Goal: Transaction & Acquisition: Book appointment/travel/reservation

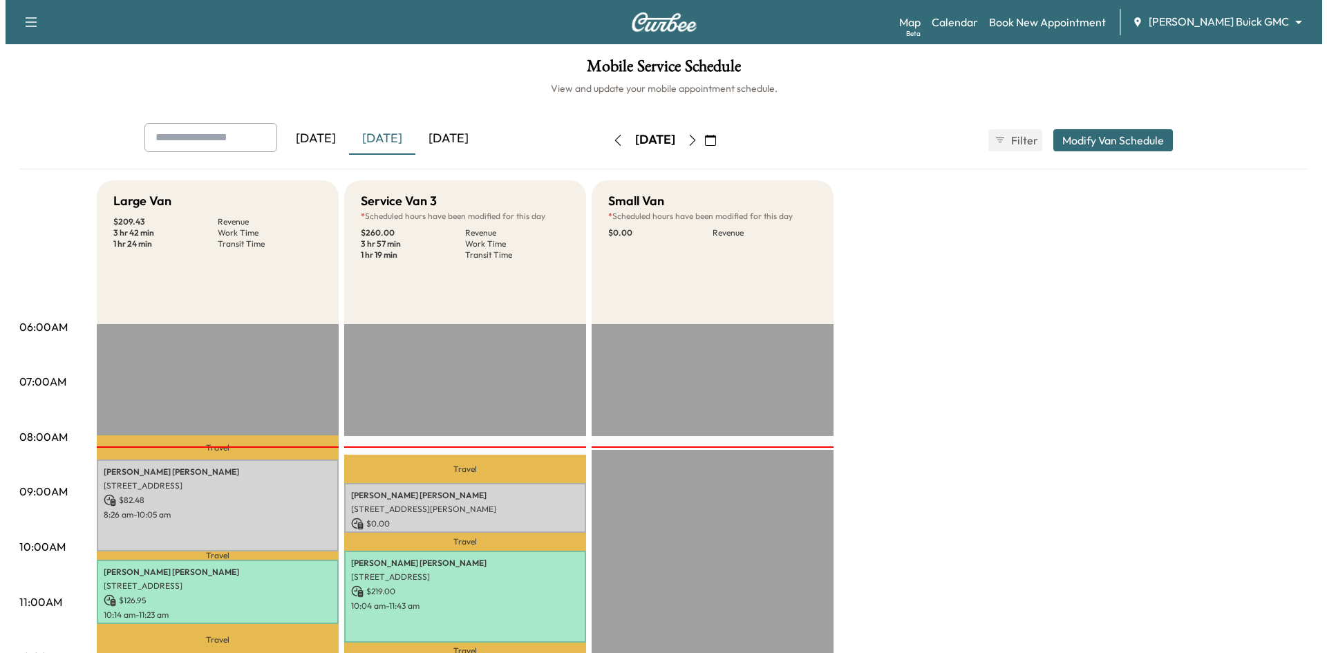
scroll to position [138, 0]
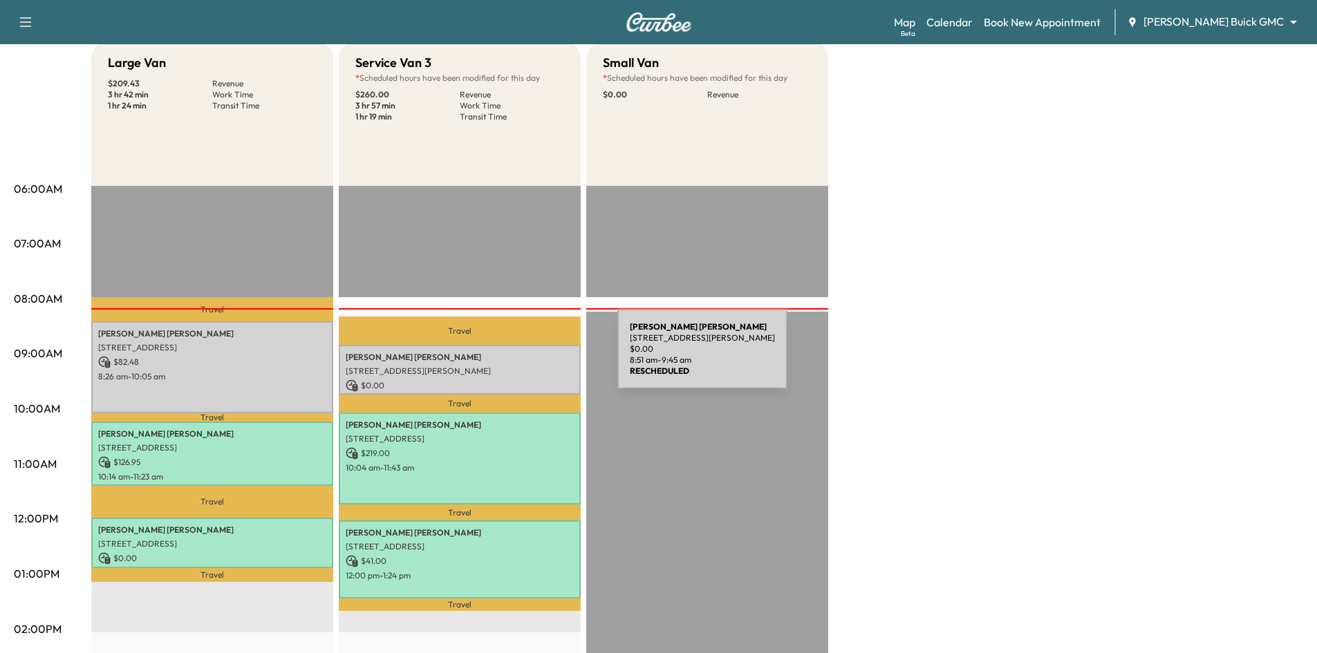
click at [514, 357] on p "Michael Johnson" at bounding box center [460, 357] width 228 height 11
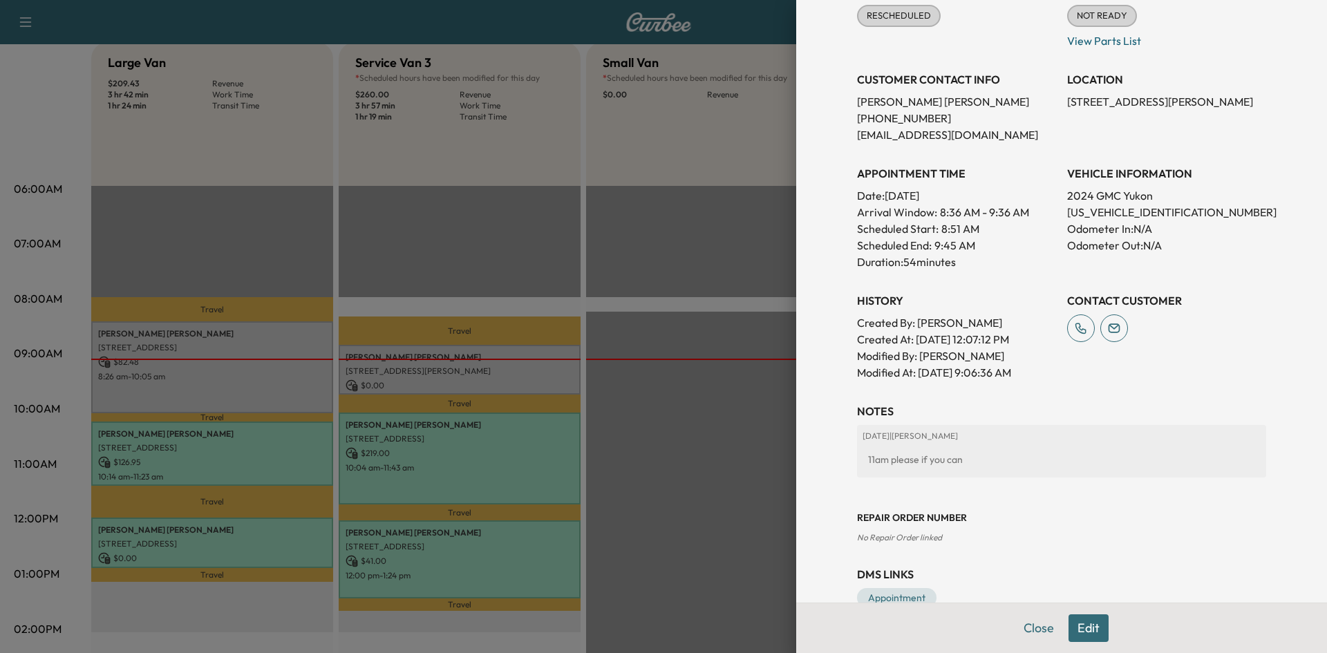
scroll to position [240, 0]
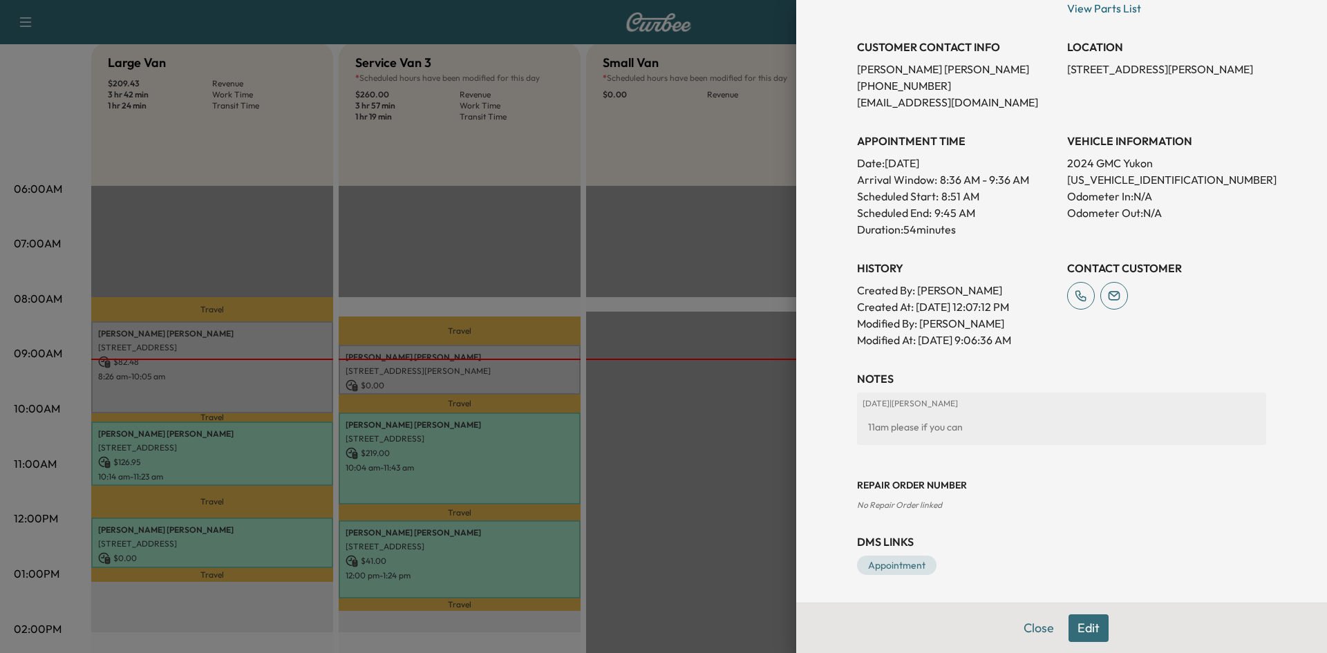
click at [1092, 627] on button "Edit" at bounding box center [1089, 629] width 40 height 28
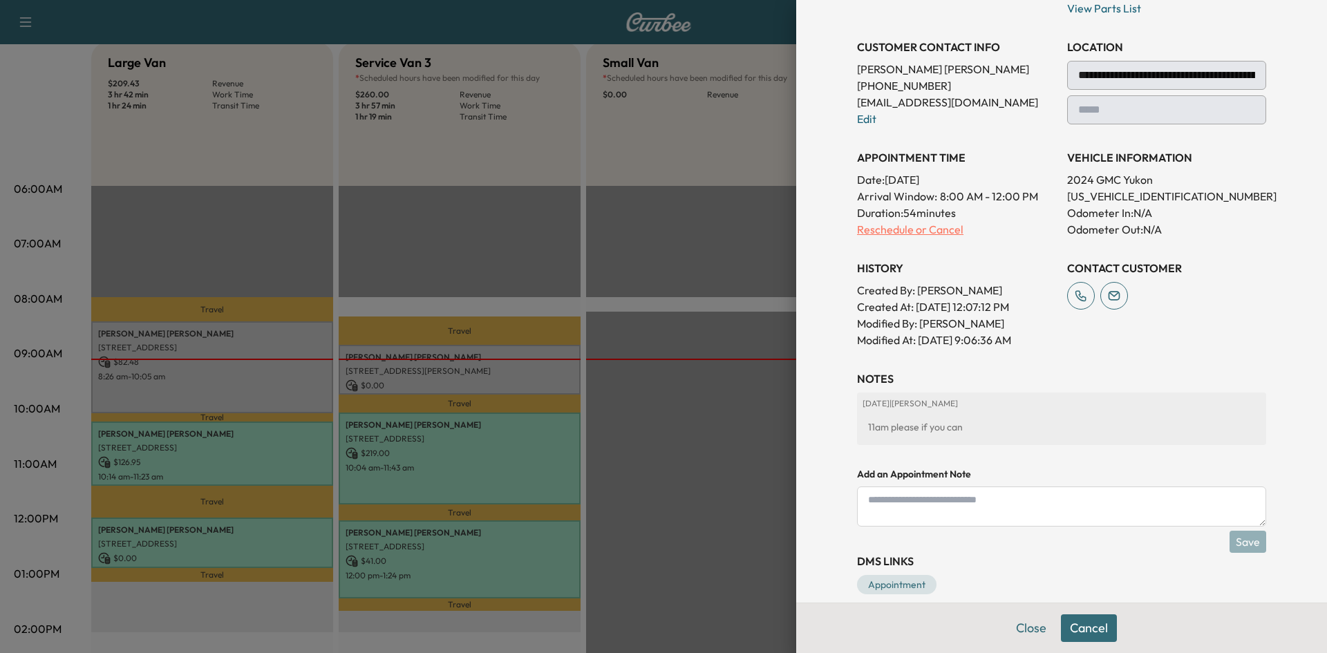
click at [896, 227] on p "Reschedule or Cancel" at bounding box center [956, 229] width 199 height 17
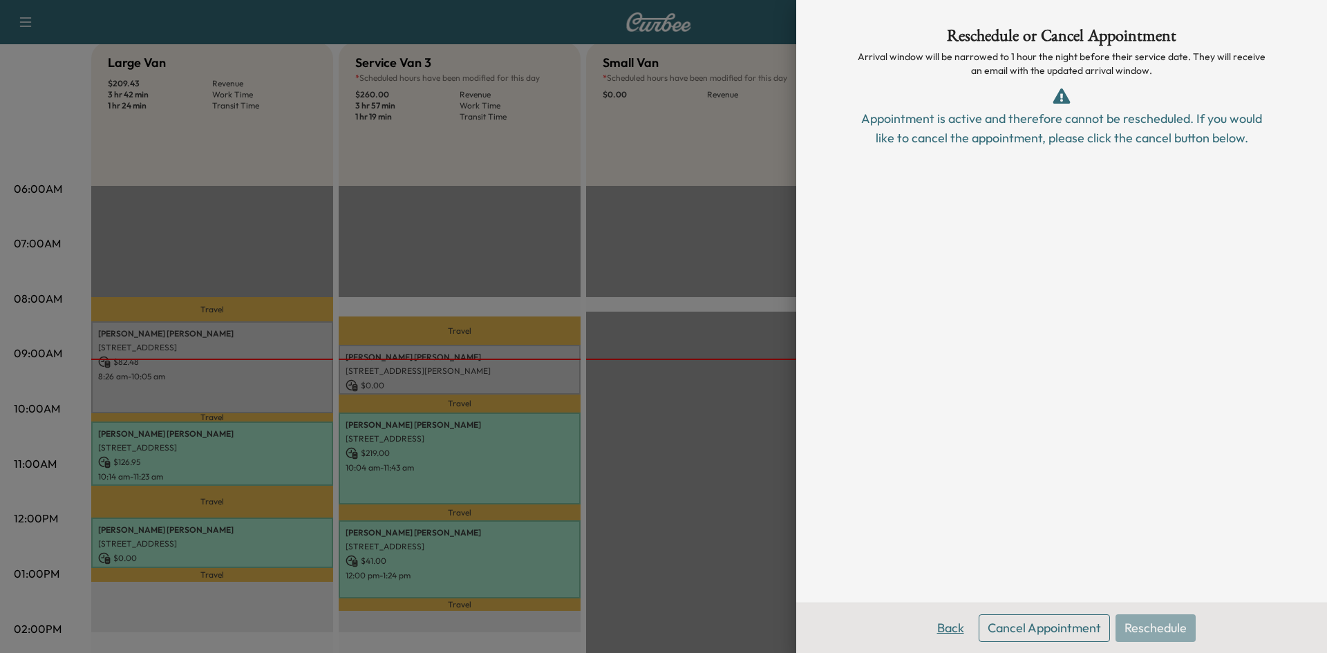
click at [953, 632] on button "Back" at bounding box center [951, 629] width 45 height 28
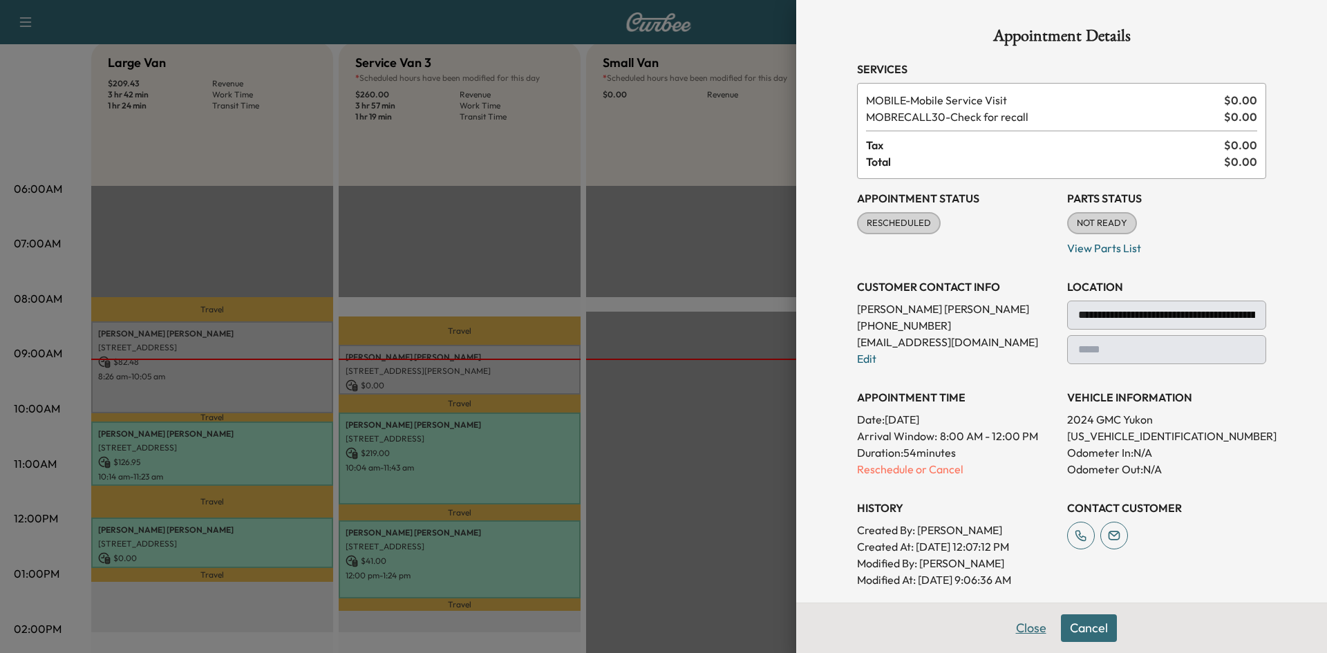
click at [1011, 632] on button "Close" at bounding box center [1031, 629] width 48 height 28
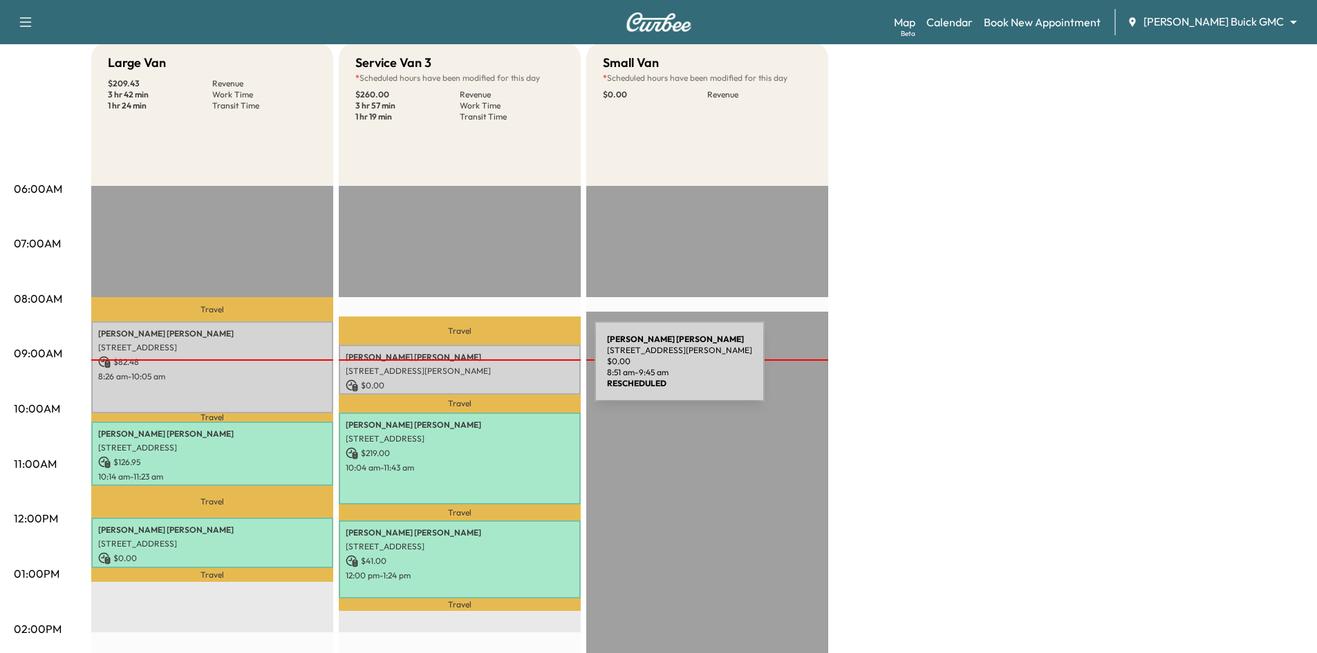
click at [491, 370] on p "[STREET_ADDRESS][PERSON_NAME]" at bounding box center [460, 371] width 228 height 11
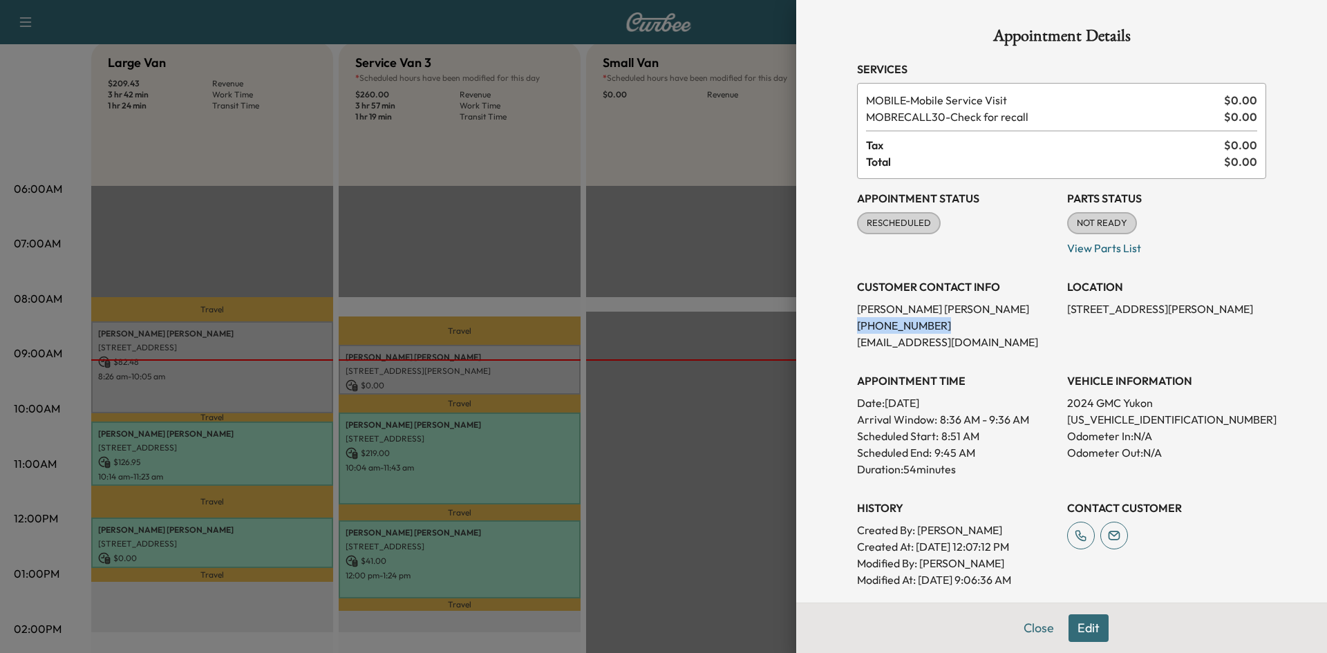
drag, startPoint x: 935, startPoint y: 324, endPoint x: 832, endPoint y: 332, distance: 103.3
click at [841, 332] on div "Appointment Details Services MOBILE - Mobile Service Visit $ 0.00 MOBRECALL30 -…" at bounding box center [1062, 421] width 442 height 843
copy p "[PHONE_NUMBER]"
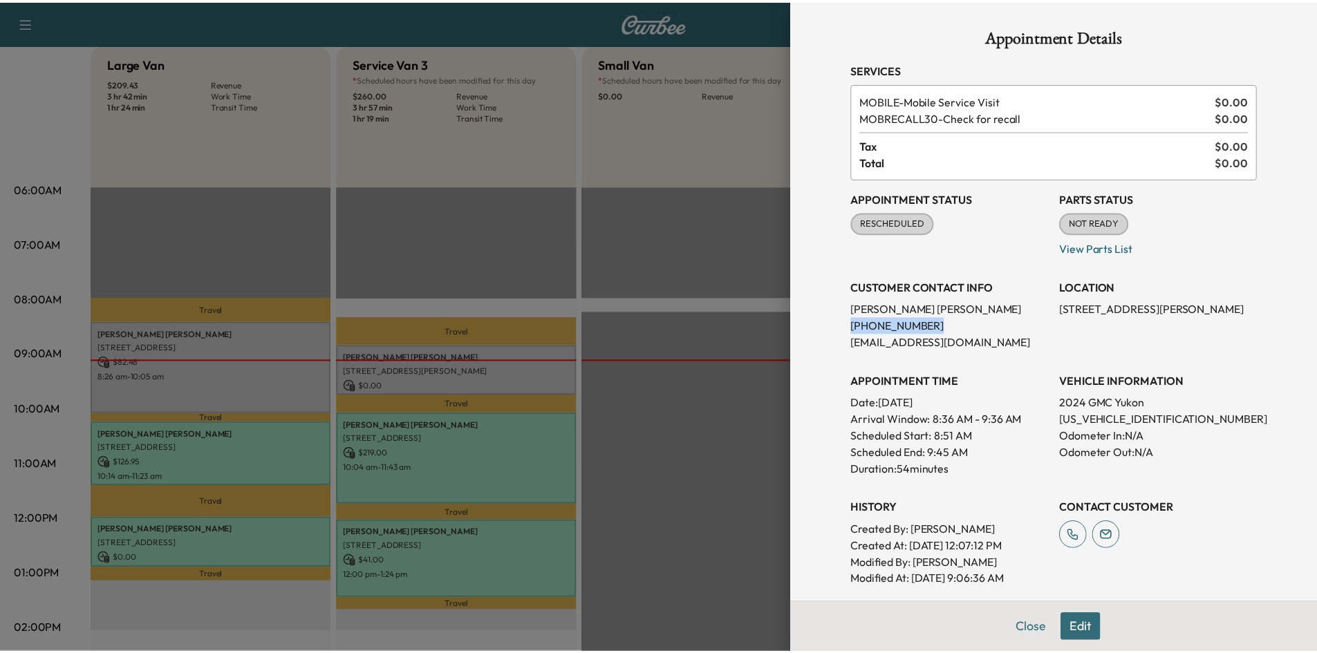
scroll to position [138, 0]
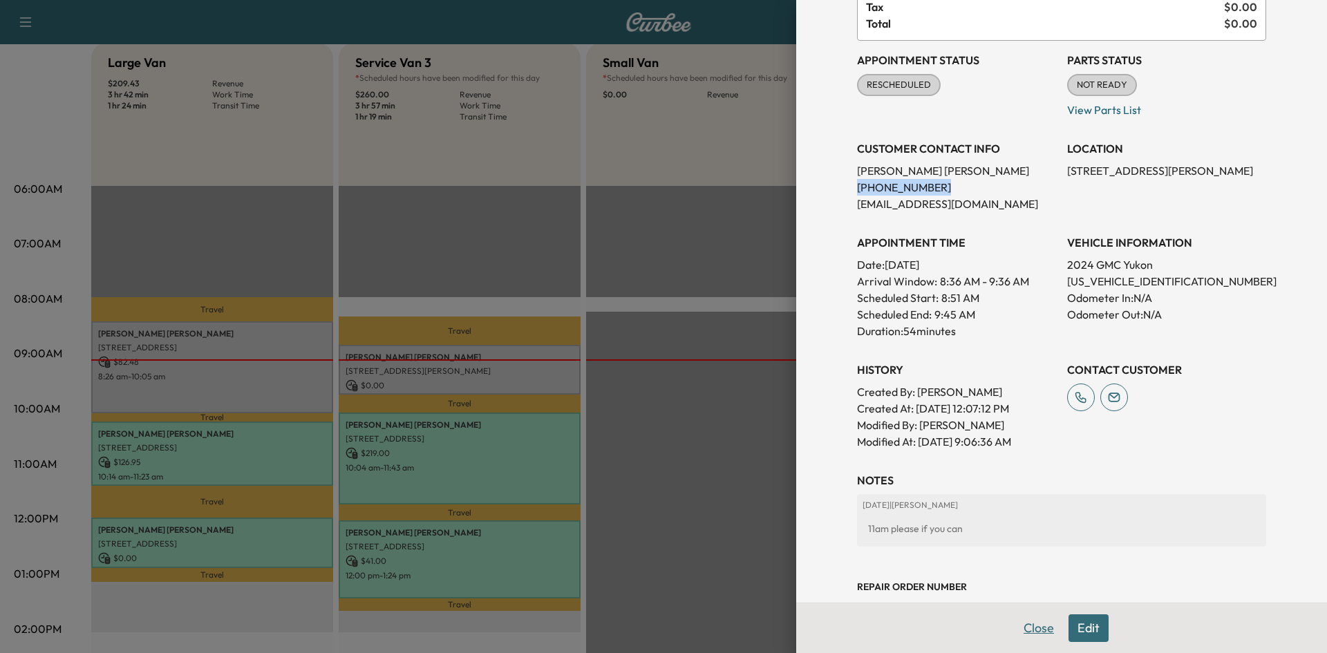
click at [1029, 635] on button "Close" at bounding box center [1039, 629] width 48 height 28
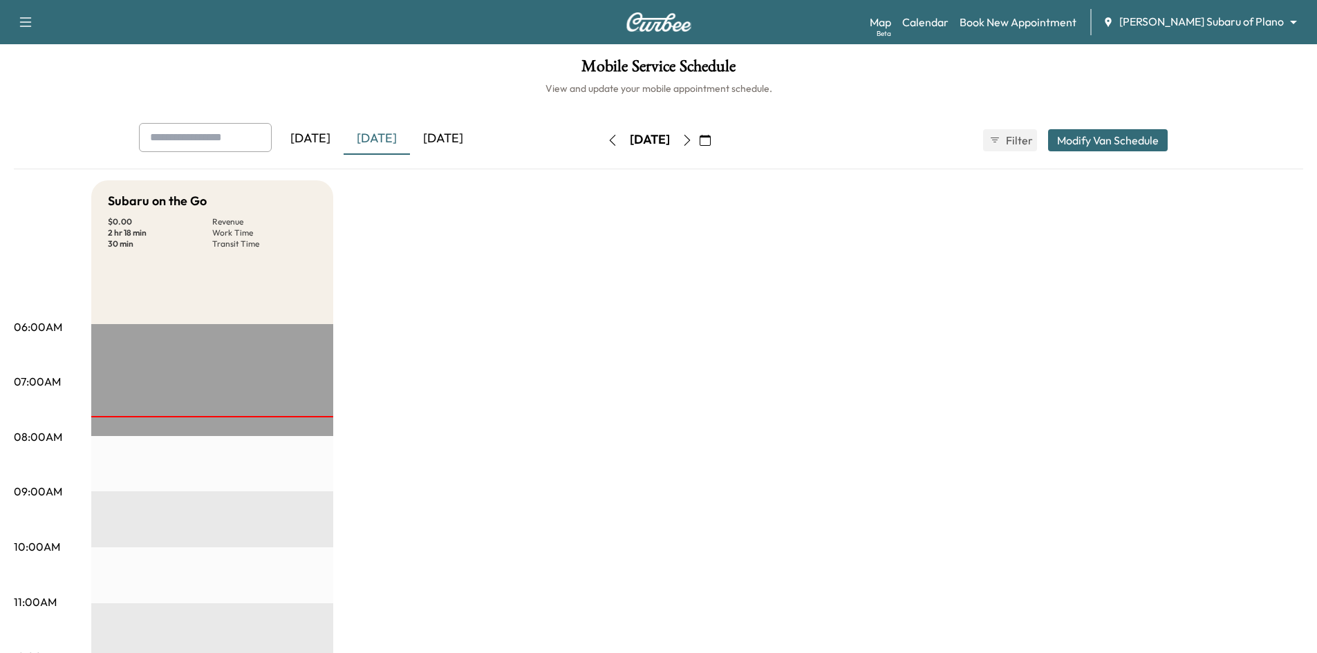
scroll to position [207, 0]
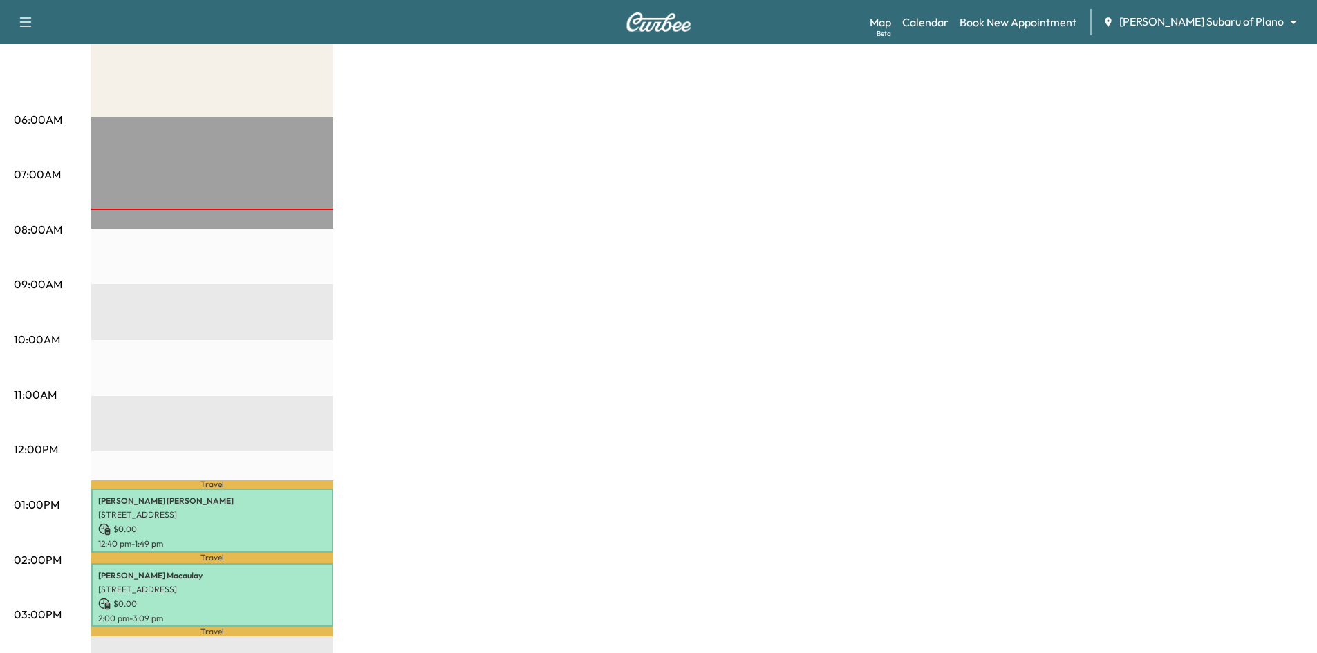
click at [1247, 10] on div "Map Beta Calendar Book New Appointment [PERSON_NAME] Subaru of Plano ******** ​" at bounding box center [1088, 22] width 436 height 26
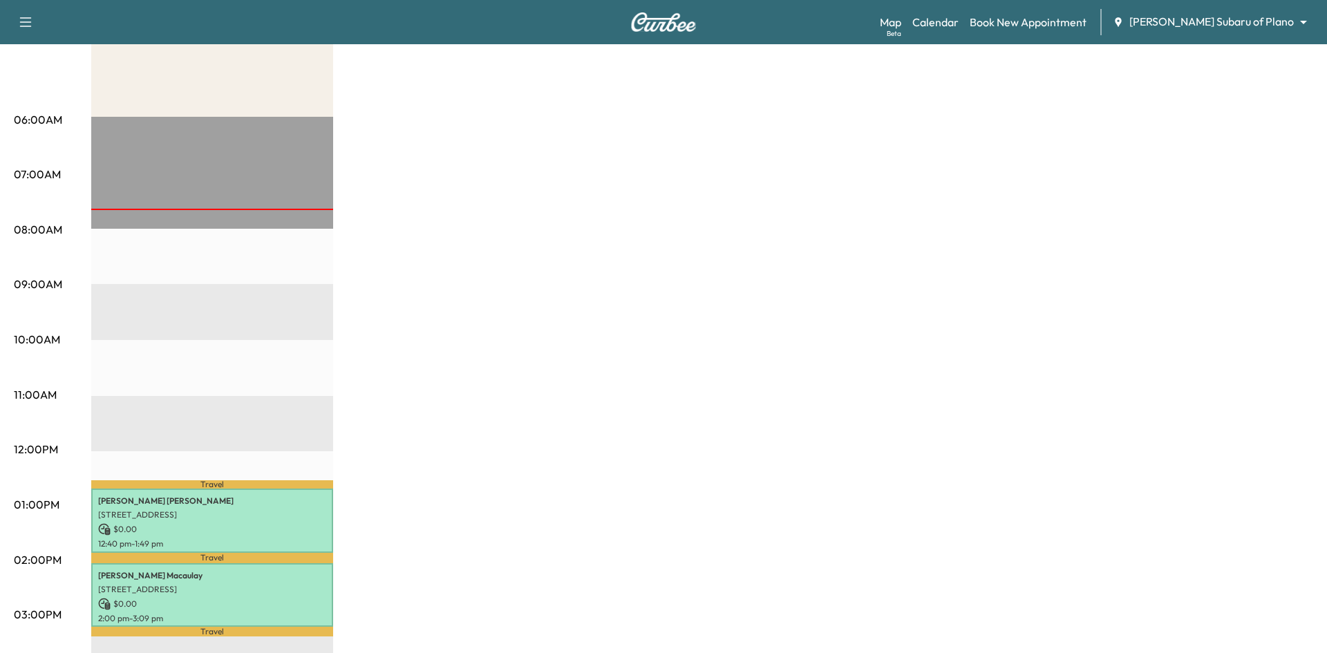
click at [1243, 22] on body "Support Log Out Map Beta Calendar Book New Appointment [PERSON_NAME] Subaru of …" at bounding box center [663, 119] width 1327 height 653
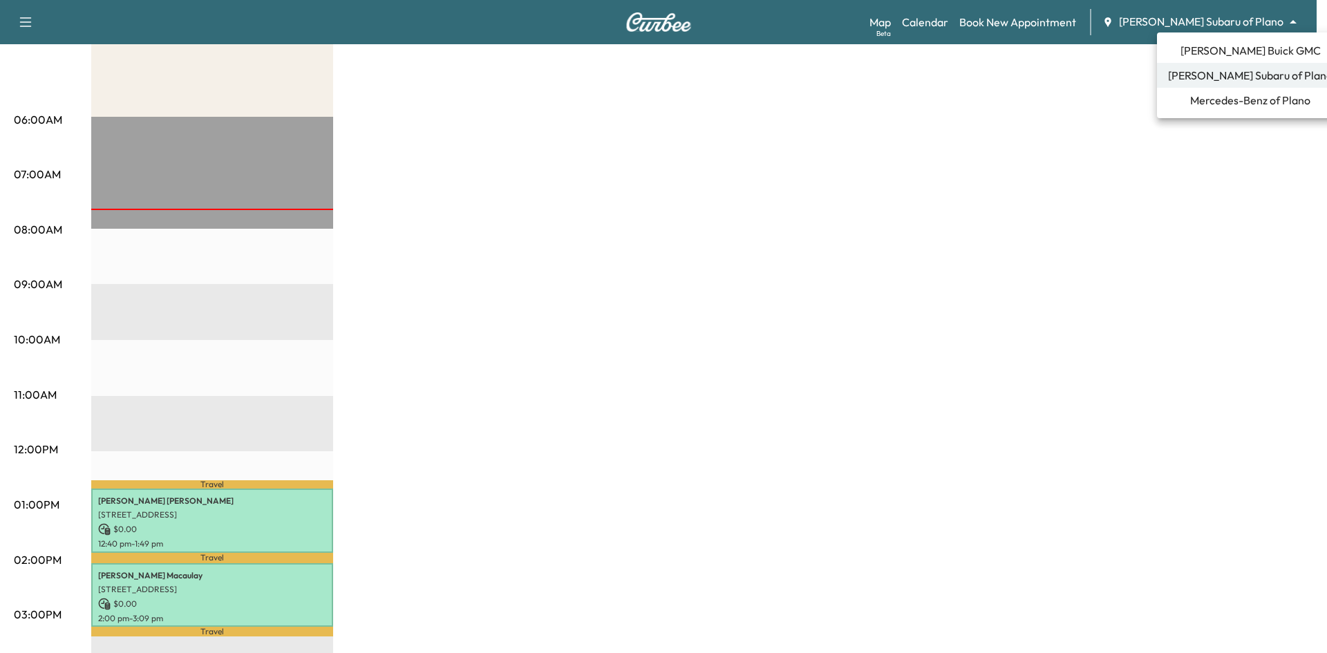
click at [1202, 48] on span "[PERSON_NAME] Buick GMC" at bounding box center [1251, 50] width 140 height 17
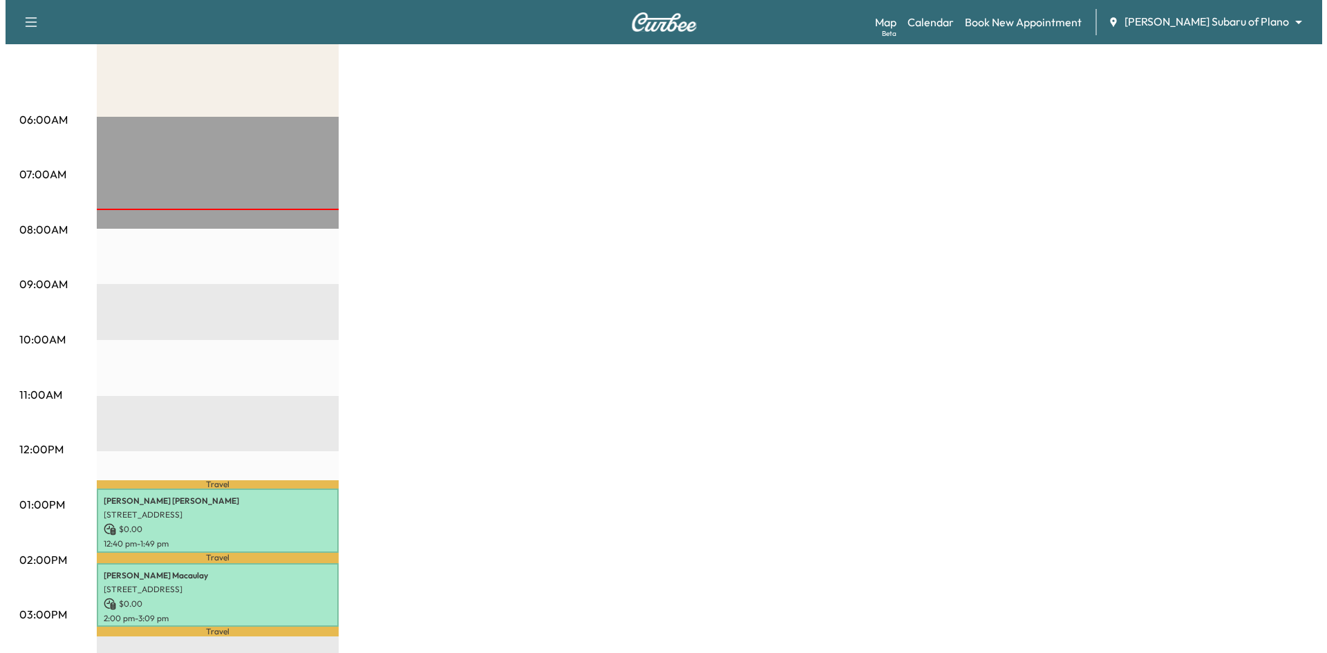
scroll to position [0, 0]
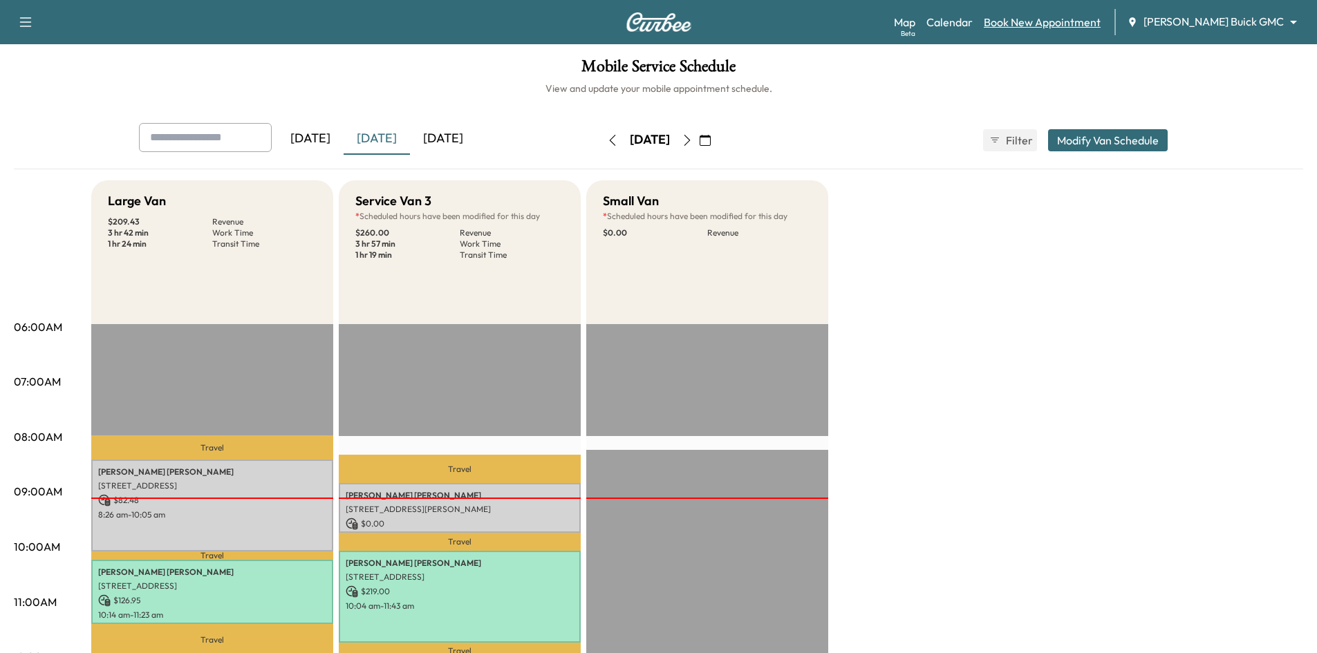
click at [1061, 22] on link "Book New Appointment" at bounding box center [1042, 22] width 117 height 17
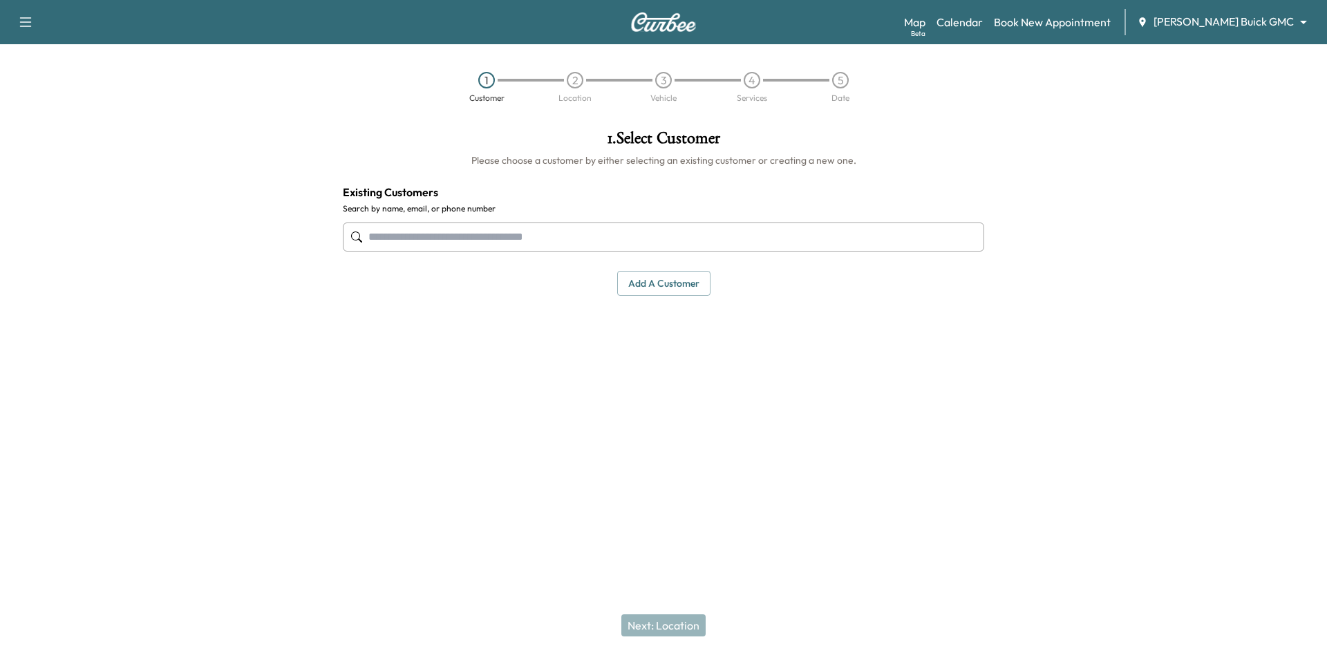
drag, startPoint x: 483, startPoint y: 241, endPoint x: 489, endPoint y: 246, distance: 8.3
click at [485, 241] on input "text" at bounding box center [664, 237] width 642 height 29
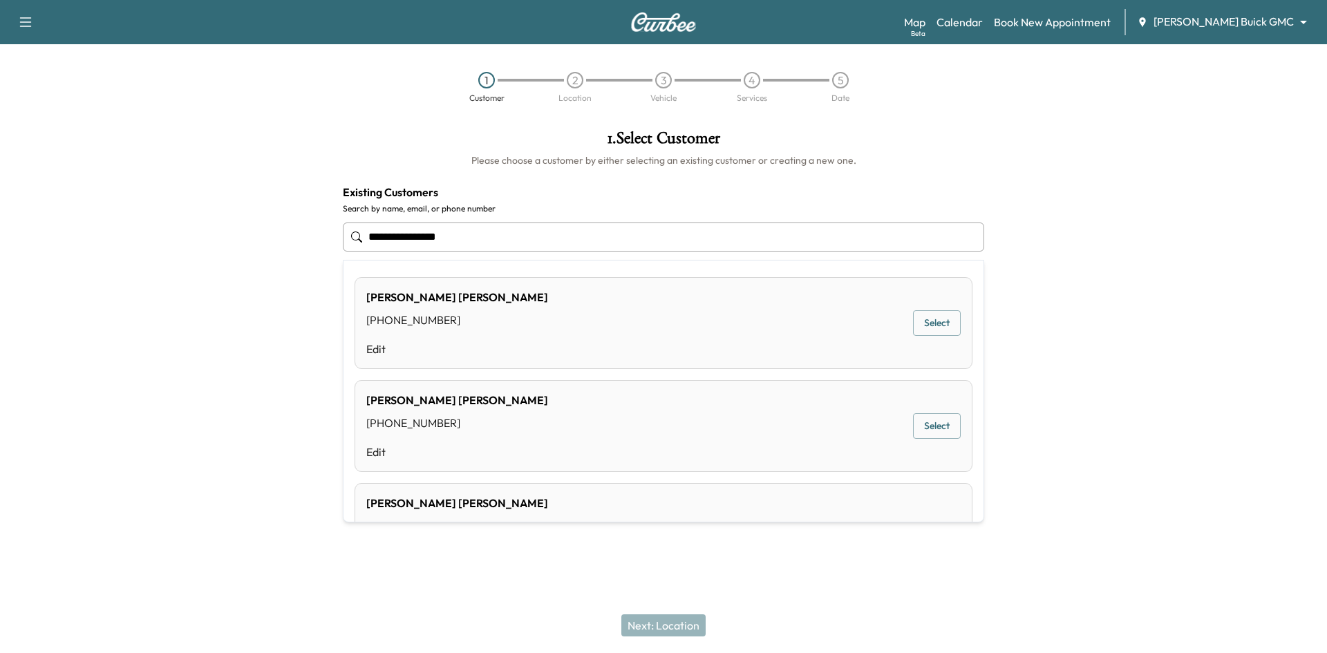
type input "**********"
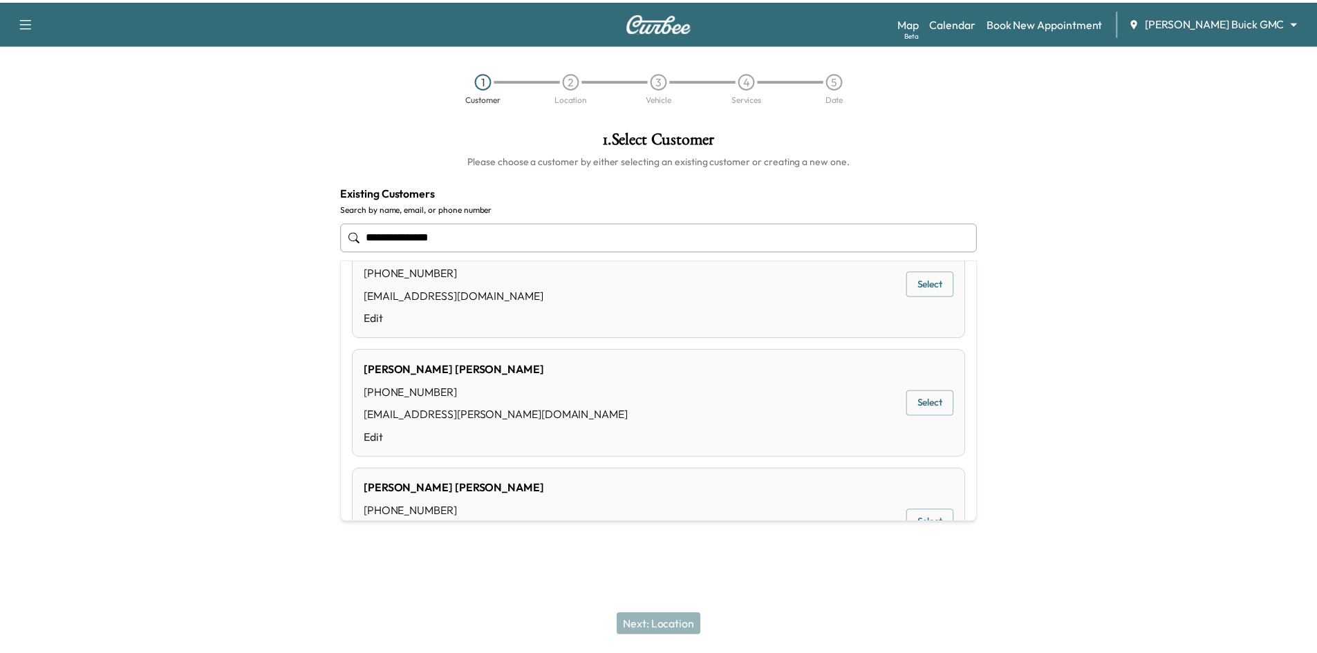
scroll to position [874, 0]
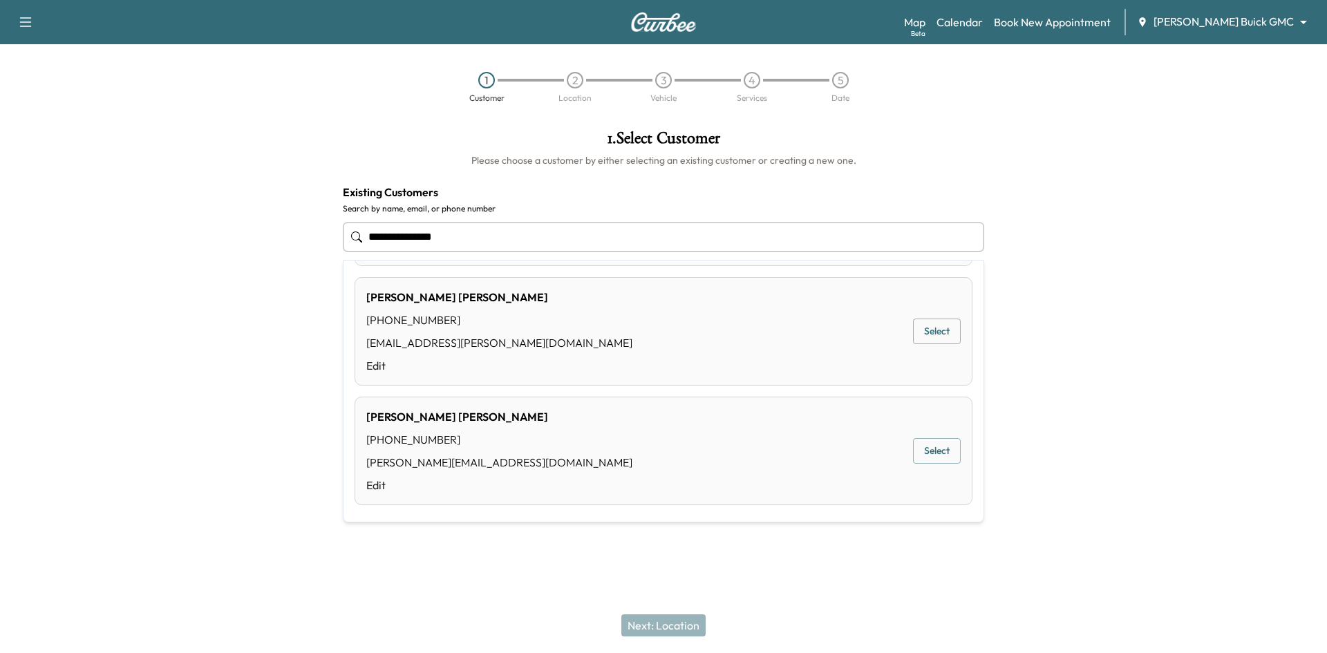
type input "**********"
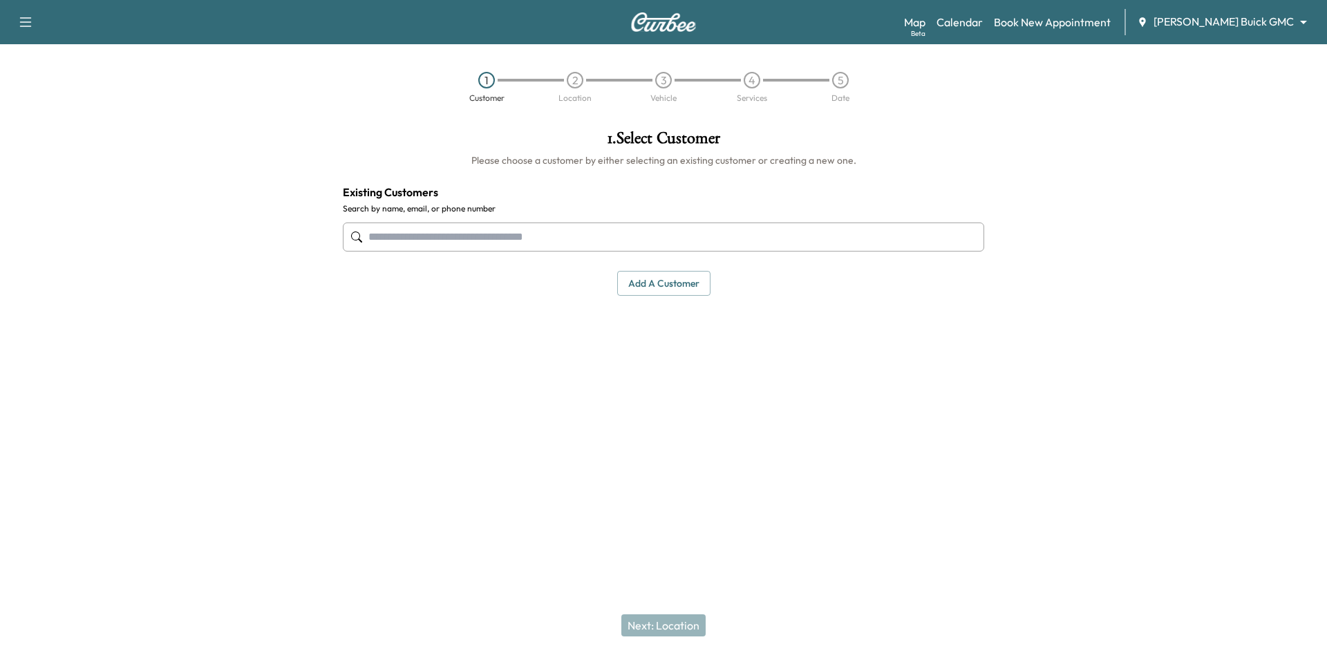
click at [486, 234] on input "text" at bounding box center [664, 237] width 642 height 29
paste input "**********"
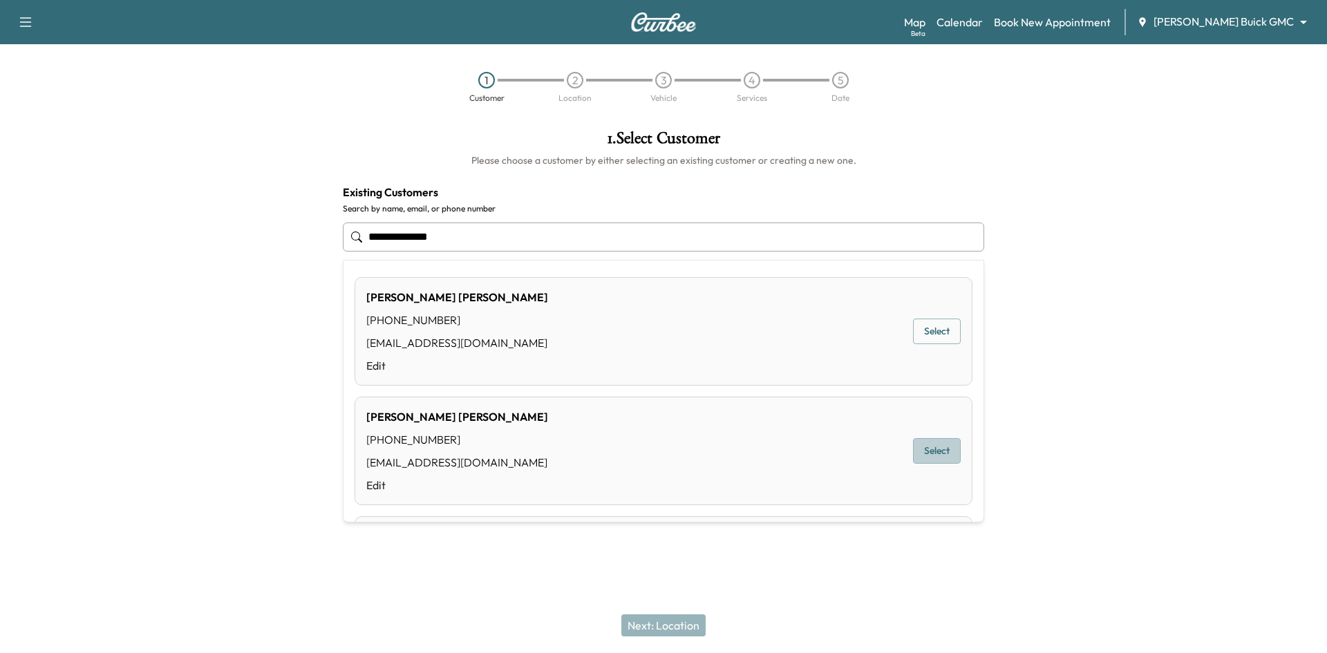
click at [937, 449] on button "Select" at bounding box center [937, 451] width 48 height 26
type input "**********"
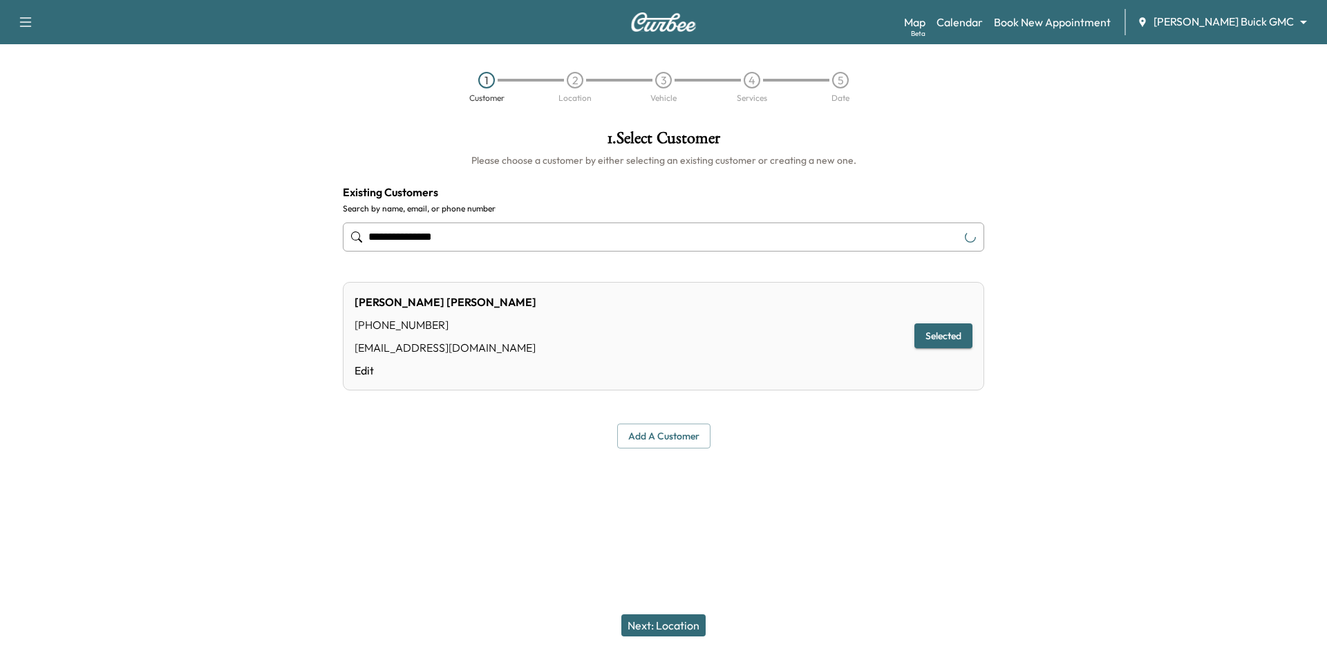
click at [678, 634] on button "Next: Location" at bounding box center [664, 626] width 84 height 22
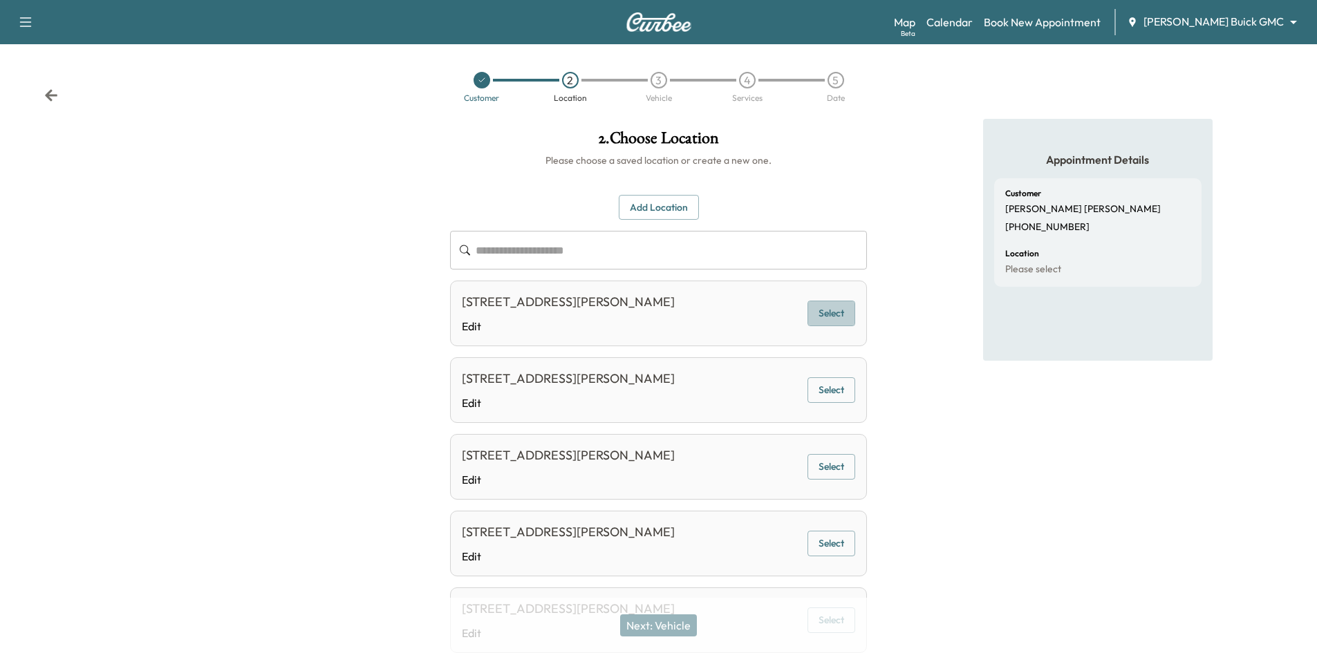
click at [828, 319] on button "Select" at bounding box center [832, 314] width 48 height 26
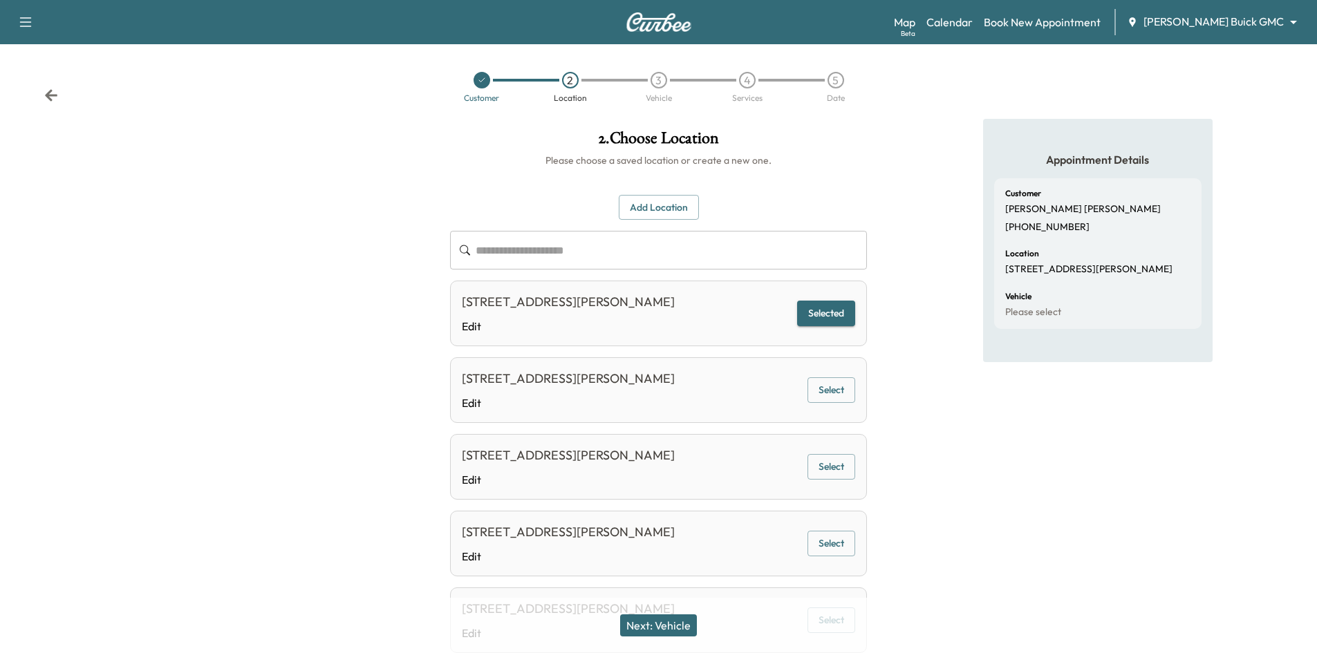
drag, startPoint x: 638, startPoint y: 626, endPoint x: 677, endPoint y: 563, distance: 73.9
click at [640, 626] on button "Next: Vehicle" at bounding box center [658, 626] width 77 height 22
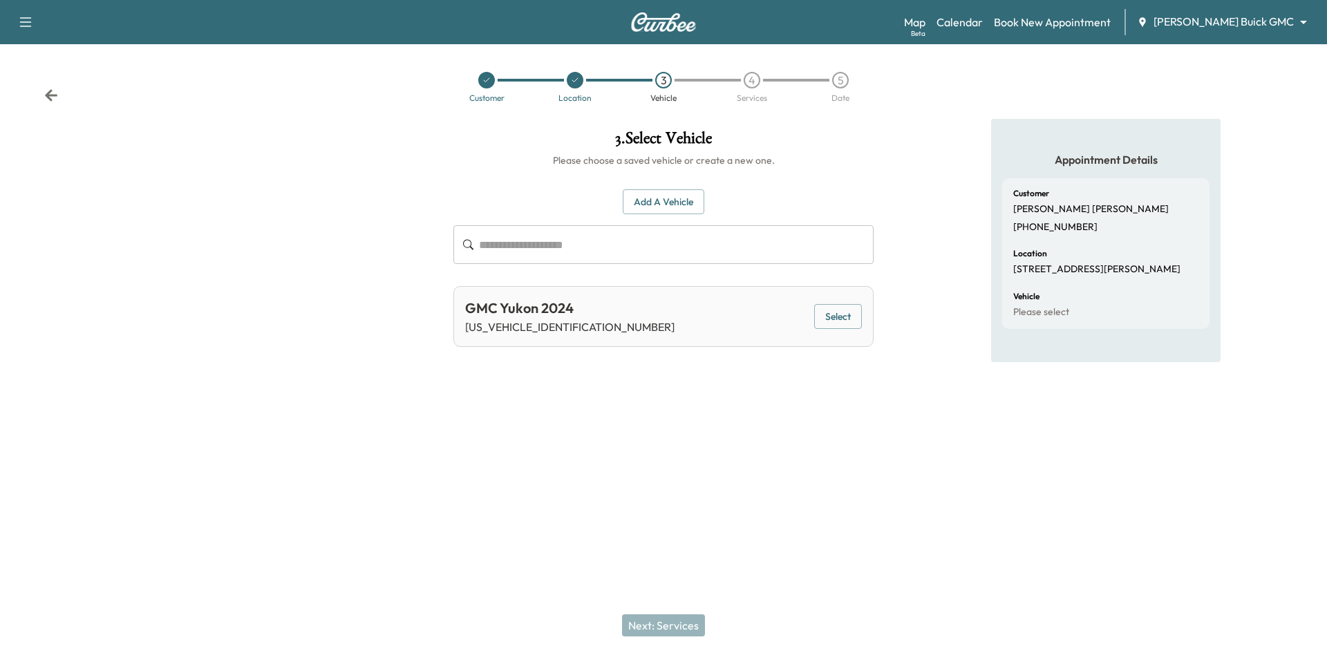
click at [827, 321] on button "Select" at bounding box center [838, 317] width 48 height 26
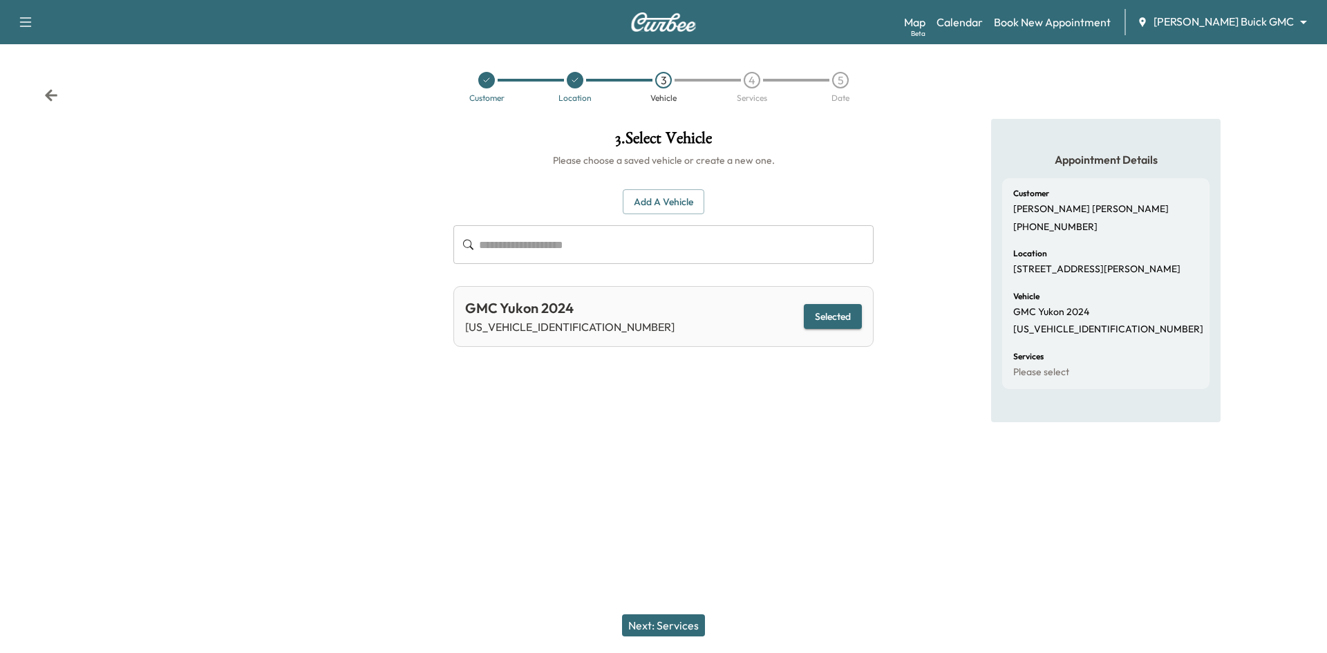
drag, startPoint x: 646, startPoint y: 624, endPoint x: 645, endPoint y: 600, distance: 24.2
click at [649, 622] on button "Next: Services" at bounding box center [663, 626] width 83 height 22
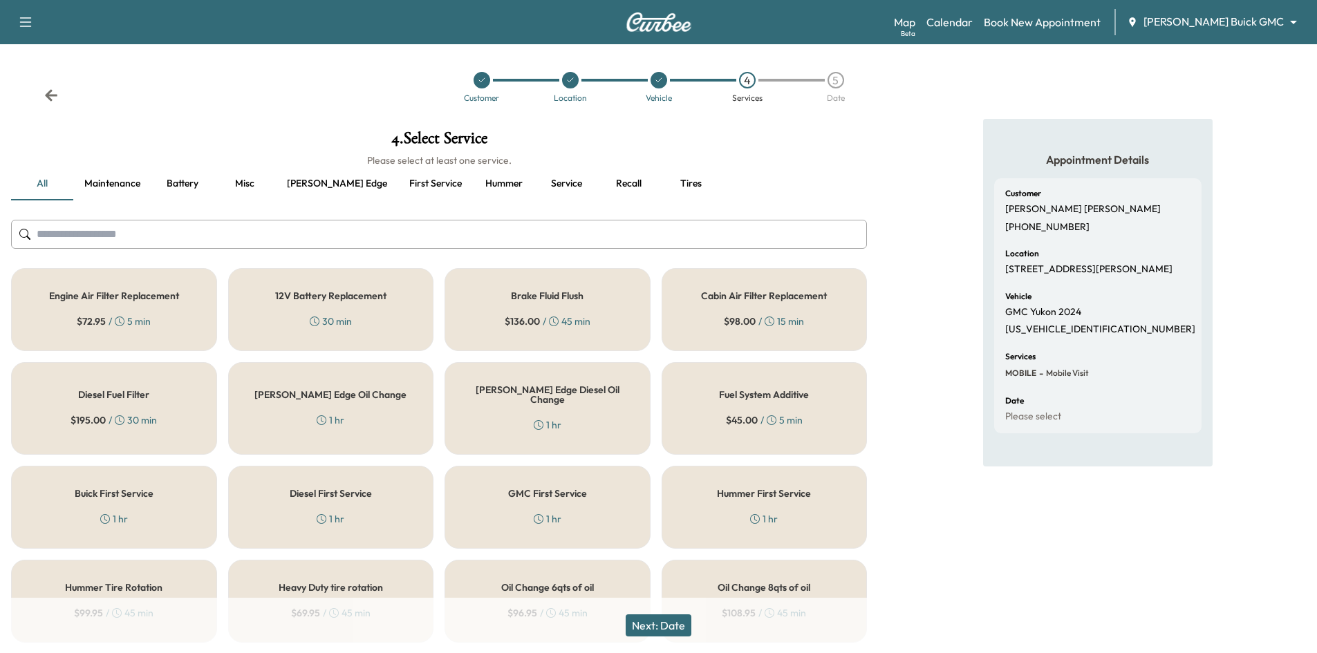
click at [597, 183] on button "Recall" at bounding box center [628, 183] width 62 height 33
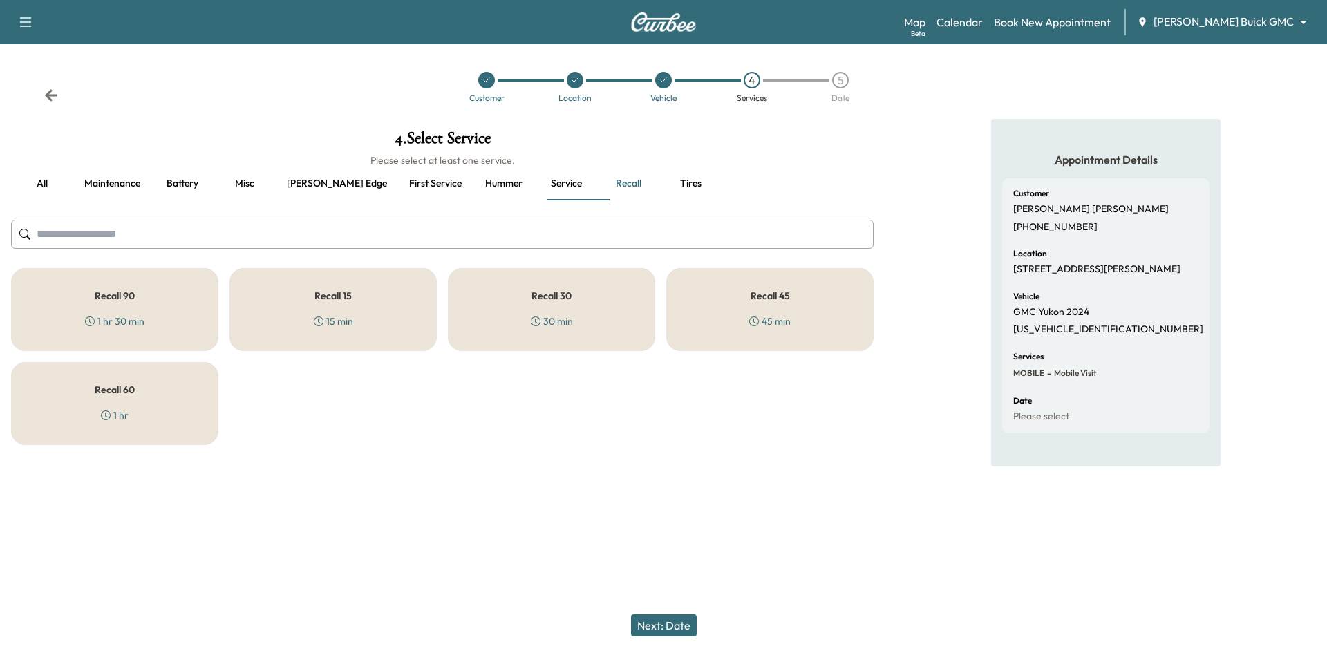
click at [604, 327] on div "Recall 30 30 min" at bounding box center [551, 309] width 207 height 83
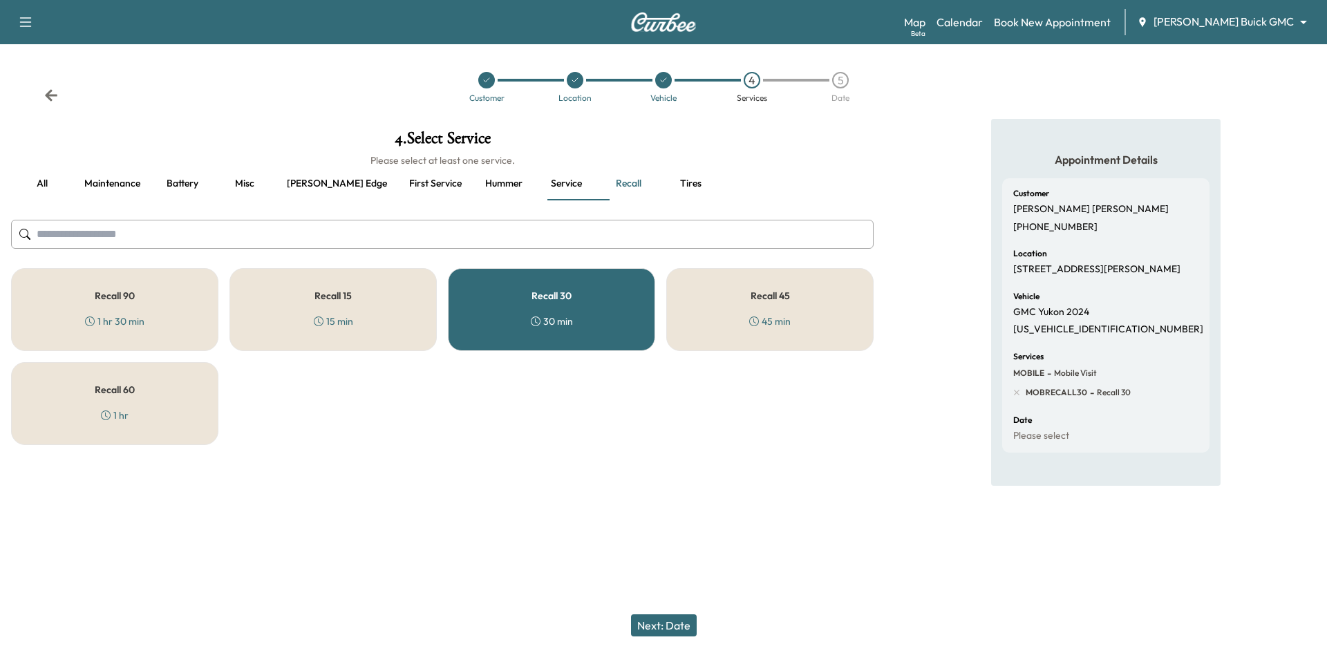
drag, startPoint x: 646, startPoint y: 627, endPoint x: 709, endPoint y: 499, distance: 142.5
click at [649, 626] on button "Next: Date" at bounding box center [664, 626] width 66 height 22
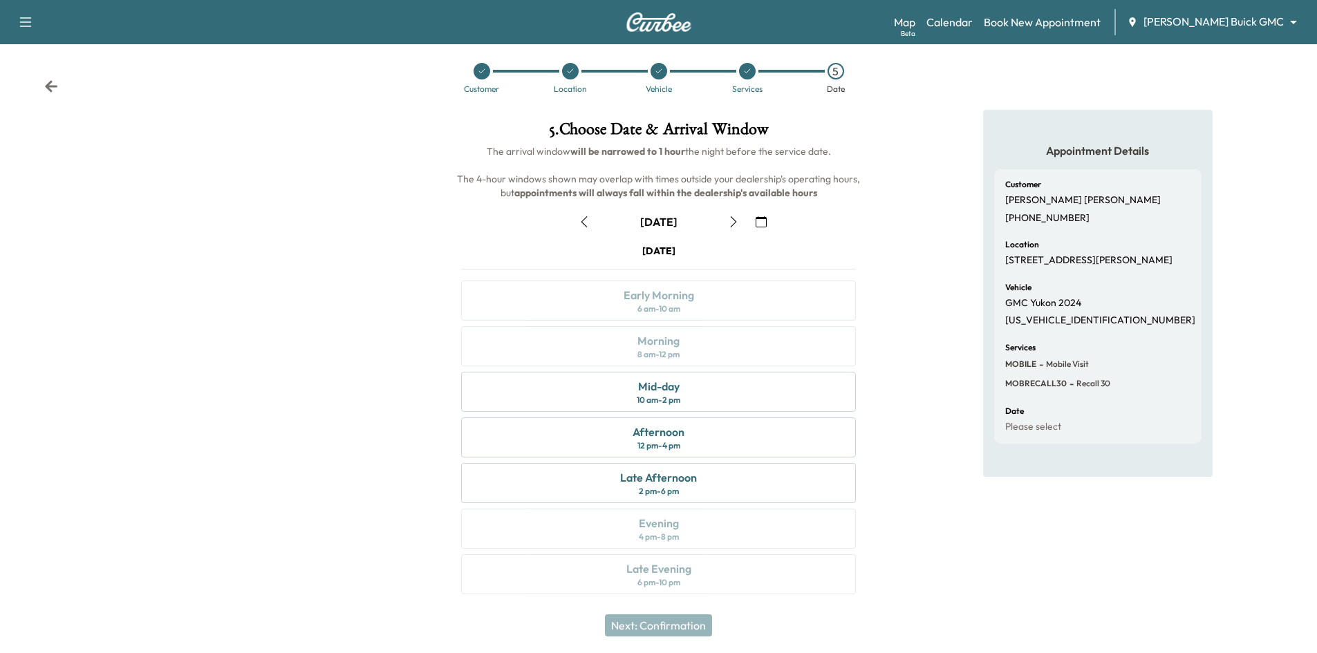
scroll to position [11, 0]
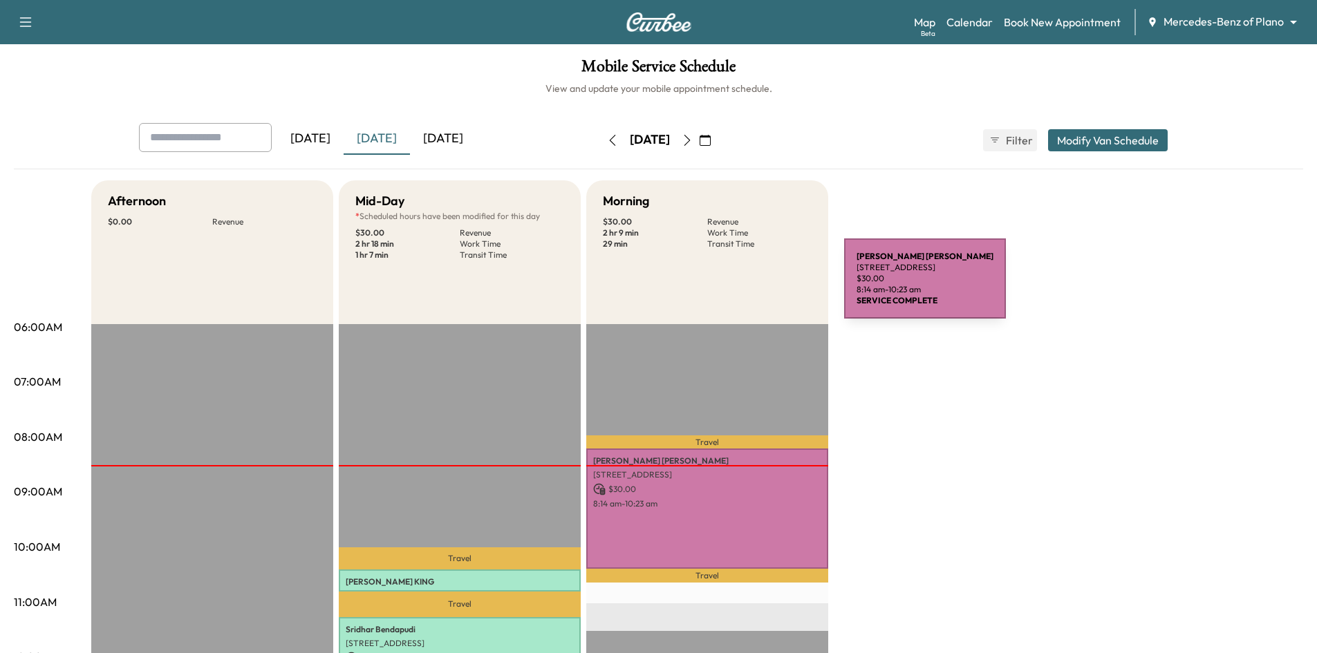
scroll to position [277, 0]
